Goal: Task Accomplishment & Management: Use online tool/utility

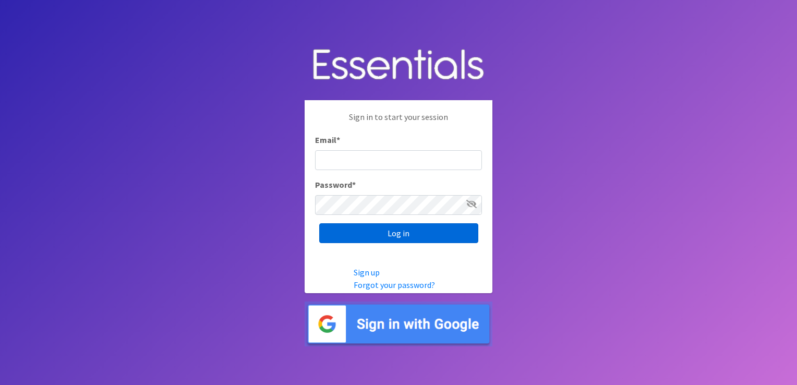
type input "[EMAIL_ADDRESS][DOMAIN_NAME]"
click at [359, 236] on input "Log in" at bounding box center [398, 233] width 159 height 20
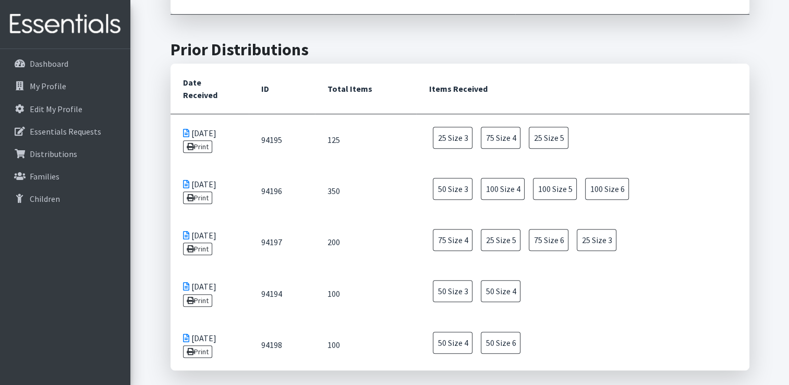
scroll to position [427, 0]
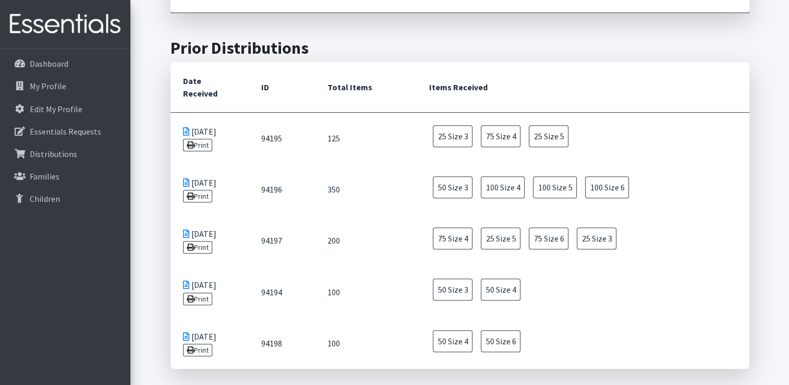
click at [769, 221] on main "Make a request Quantity Specify quantity for each product. Create Request Child…" at bounding box center [459, 133] width 659 height 845
drag, startPoint x: 769, startPoint y: 221, endPoint x: 771, endPoint y: 233, distance: 12.2
click at [771, 233] on main "Make a request Quantity Specify quantity for each product. Create Request Child…" at bounding box center [459, 133] width 659 height 845
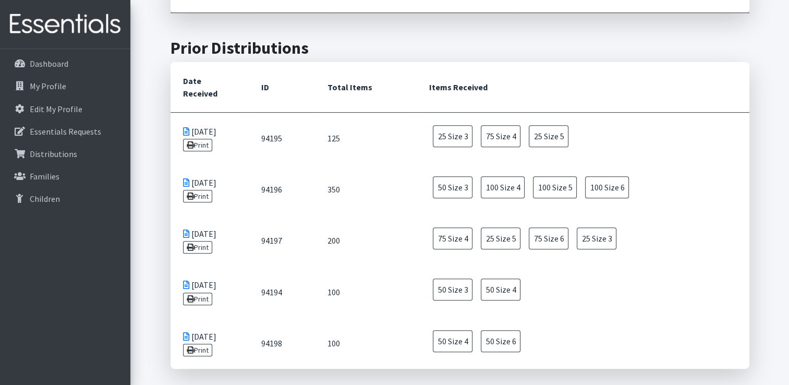
click at [771, 233] on main "Make a request Quantity Specify quantity for each product. Create Request Child…" at bounding box center [459, 133] width 659 height 845
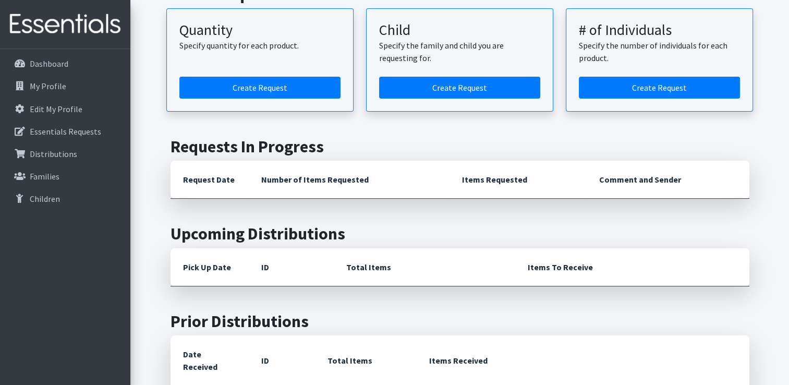
scroll to position [0, 0]
